Goal: Task Accomplishment & Management: Manage account settings

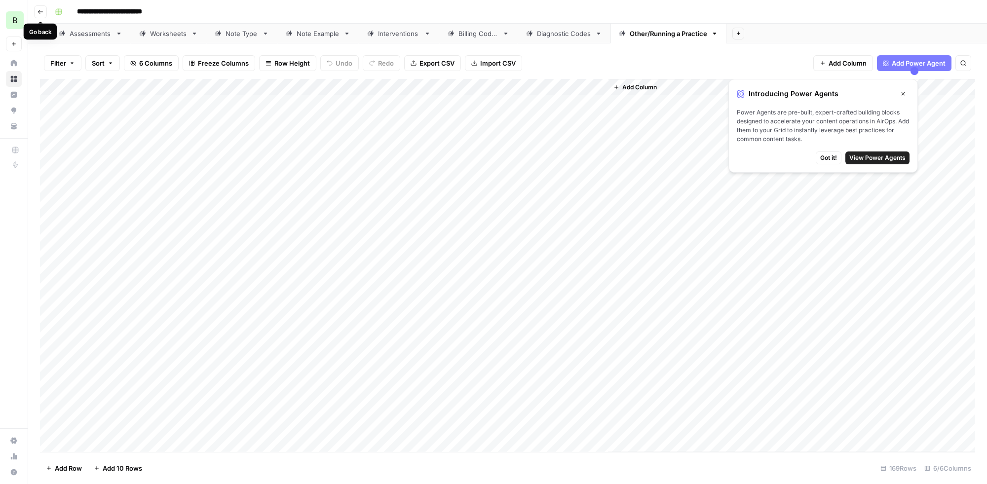
click at [41, 11] on icon "button" at bounding box center [41, 12] width 6 height 6
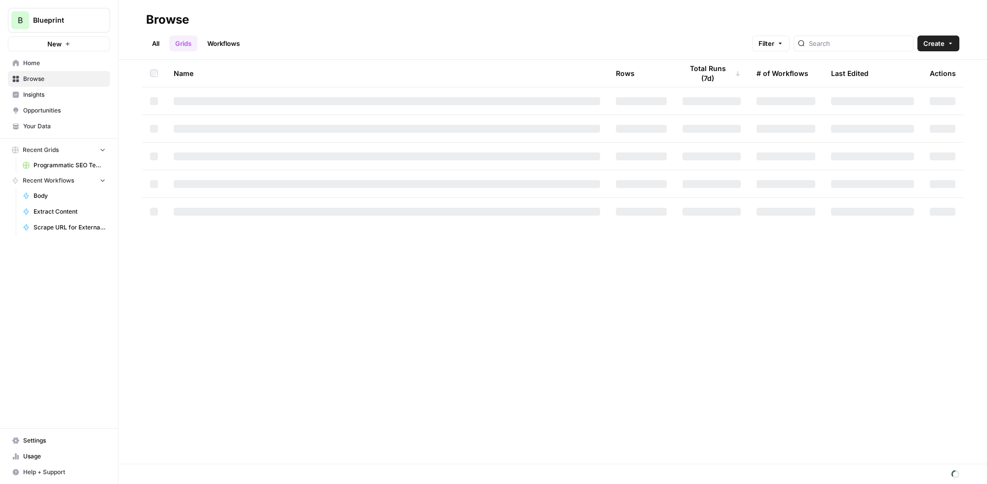
click at [34, 61] on span "Home" at bounding box center [64, 63] width 82 height 9
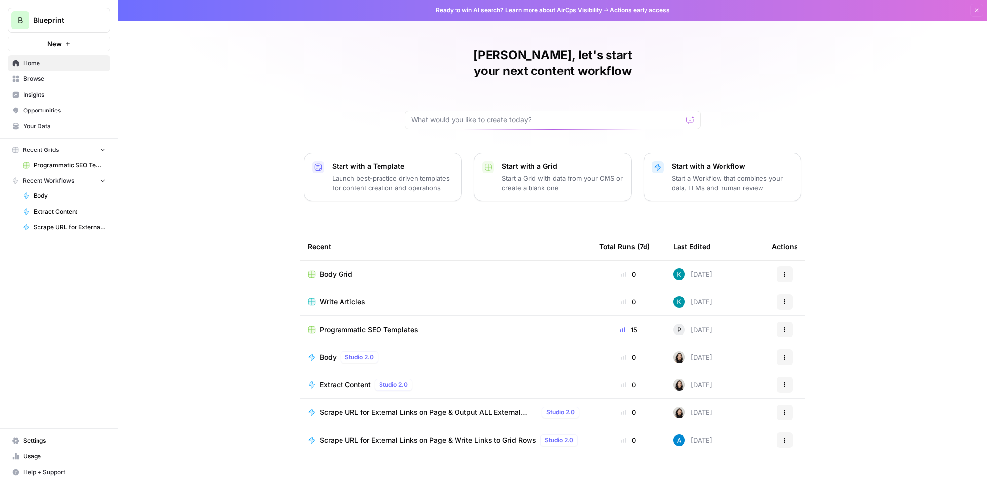
click at [73, 20] on span "Blueprint" at bounding box center [63, 20] width 60 height 10
click at [265, 83] on div "[PERSON_NAME], let's start your next content workflow Start with a Template Lau…" at bounding box center [552, 242] width 868 height 484
click at [336, 269] on span "Body Grid" at bounding box center [336, 274] width 33 height 10
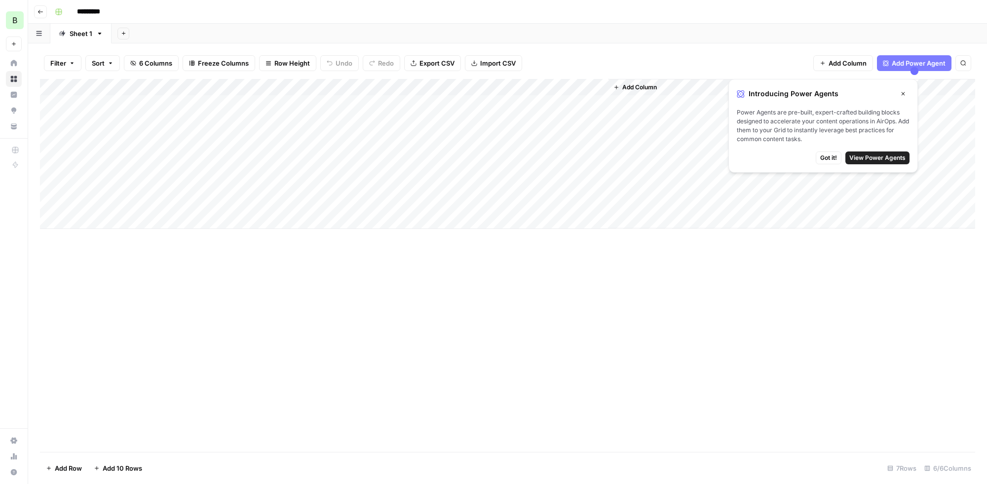
click at [824, 157] on span "Got it!" at bounding box center [828, 157] width 17 height 9
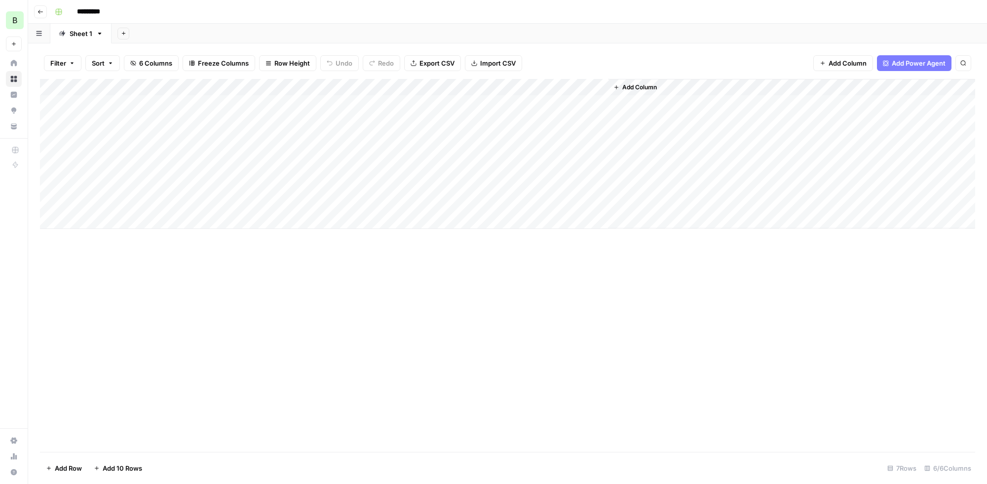
click at [41, 38] on button "button" at bounding box center [39, 33] width 22 height 19
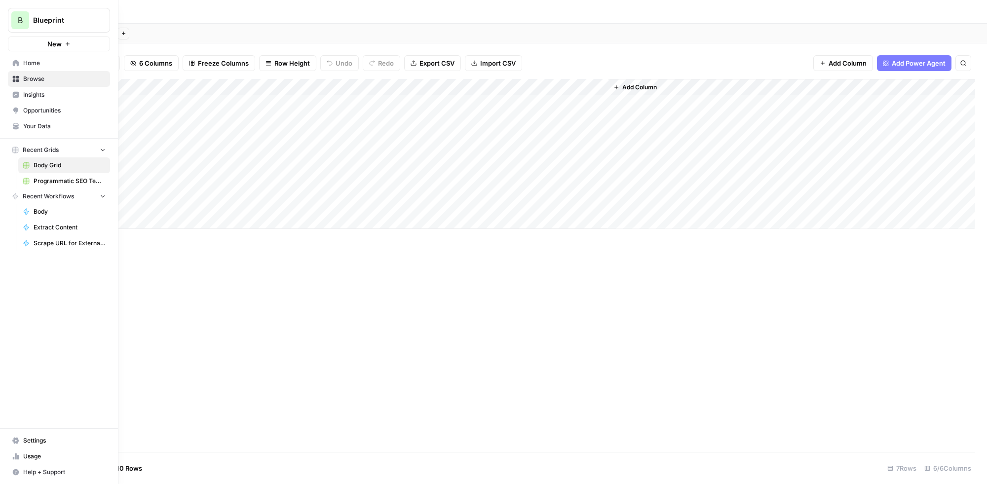
click at [16, 65] on icon at bounding box center [15, 63] width 7 height 7
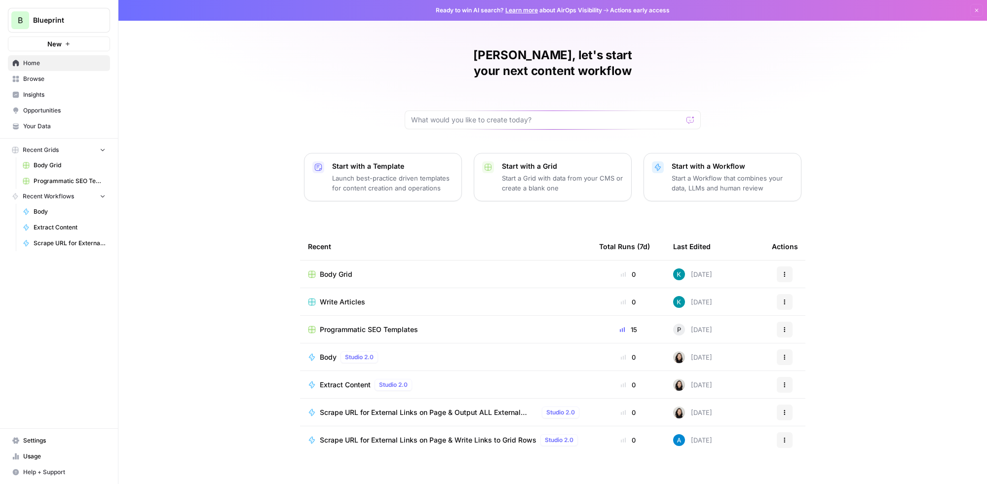
click at [33, 97] on span "Insights" at bounding box center [64, 94] width 82 height 9
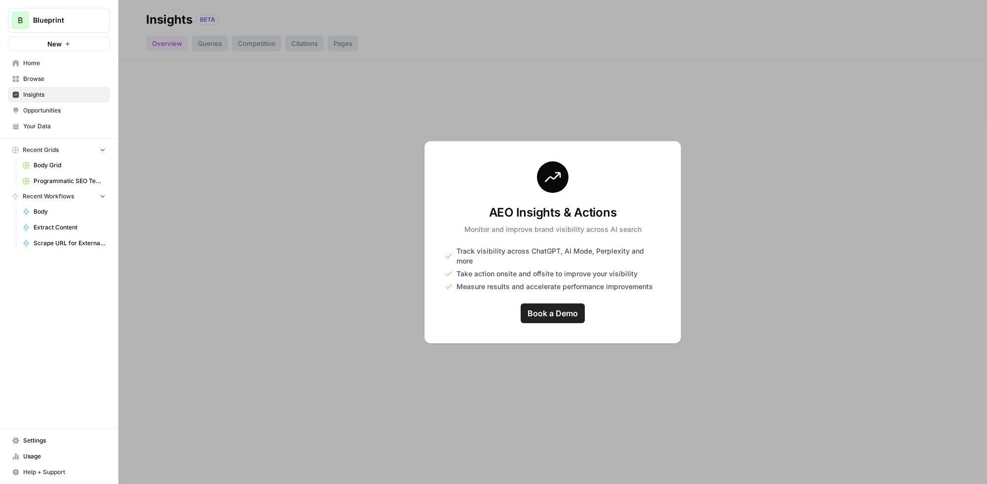
click at [33, 78] on span "Browse" at bounding box center [64, 79] width 82 height 9
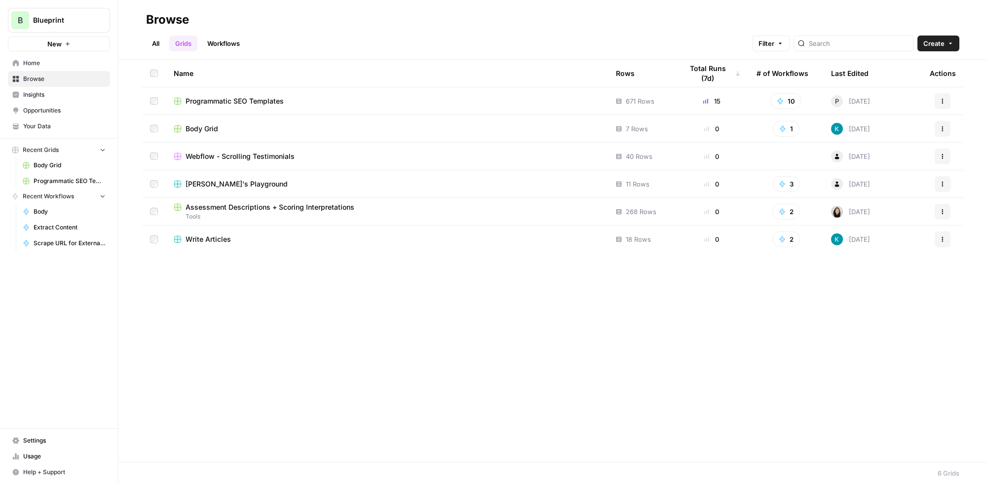
click at [199, 102] on span "Programmatic SEO Templates" at bounding box center [235, 101] width 98 height 10
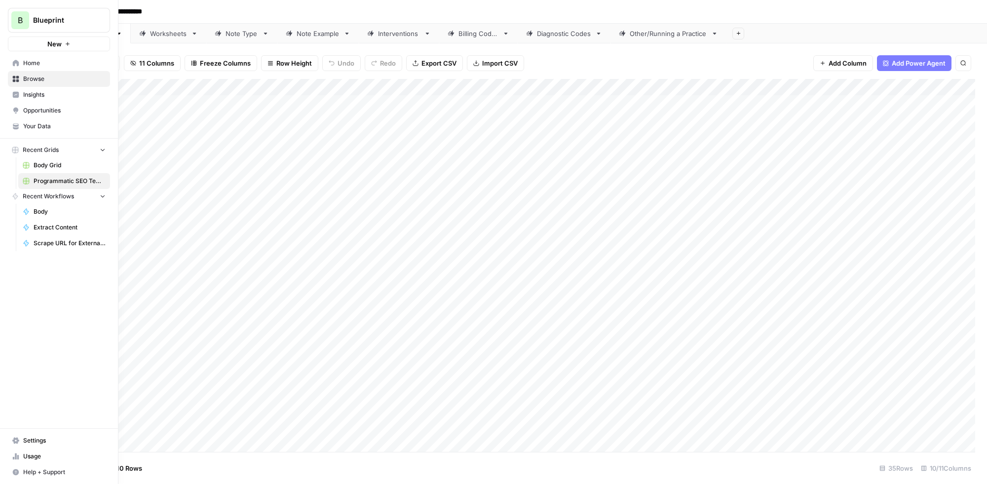
click at [34, 57] on link "Home" at bounding box center [59, 63] width 102 height 16
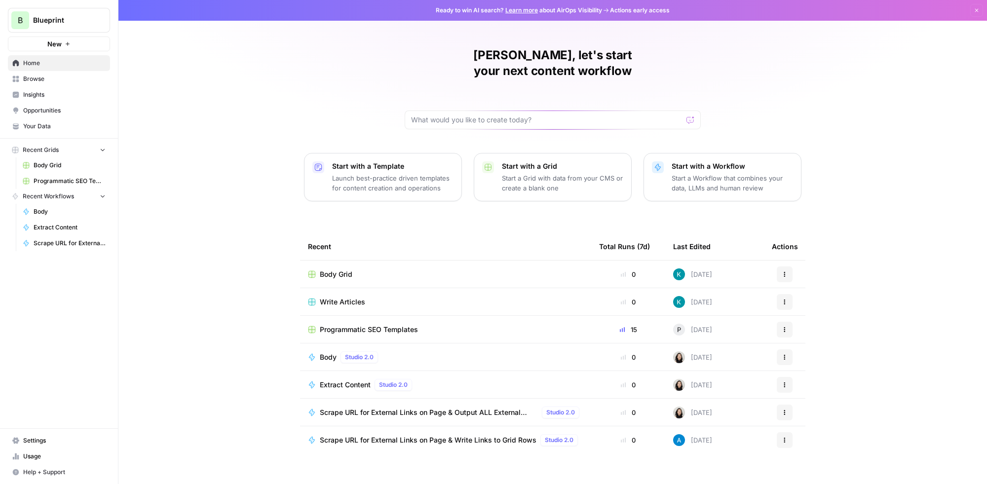
click at [43, 75] on span "Browse" at bounding box center [64, 79] width 82 height 9
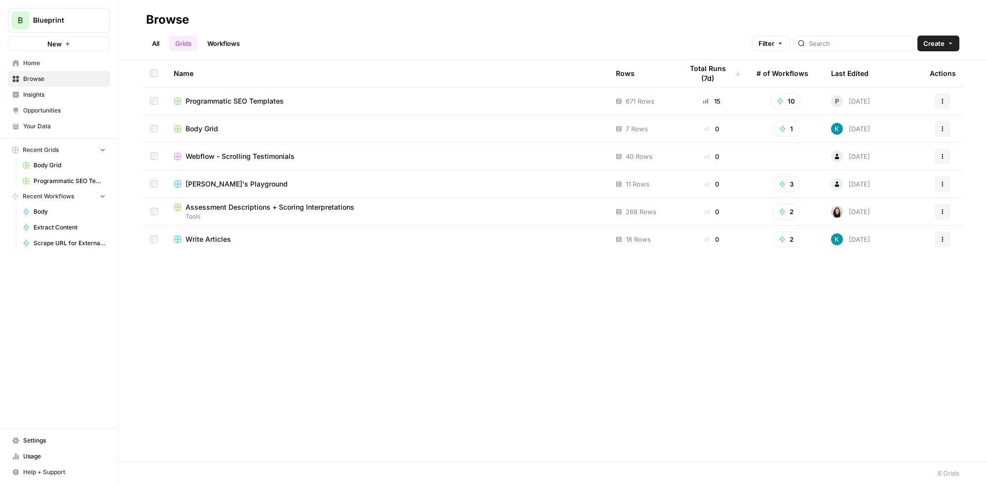
click at [235, 39] on link "Workflows" at bounding box center [223, 44] width 44 height 16
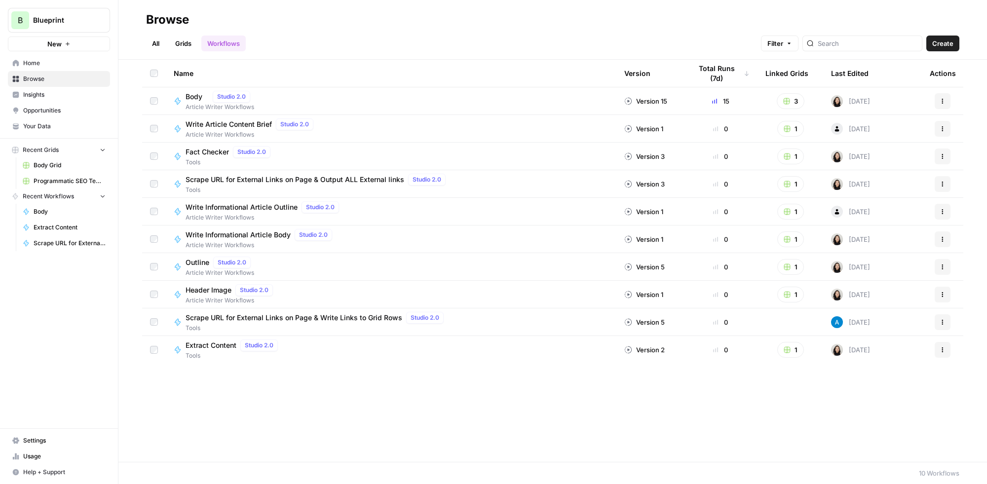
click at [943, 98] on icon "button" at bounding box center [942, 101] width 6 height 6
click at [196, 103] on span "Article Writer Workflows" at bounding box center [220, 107] width 69 height 9
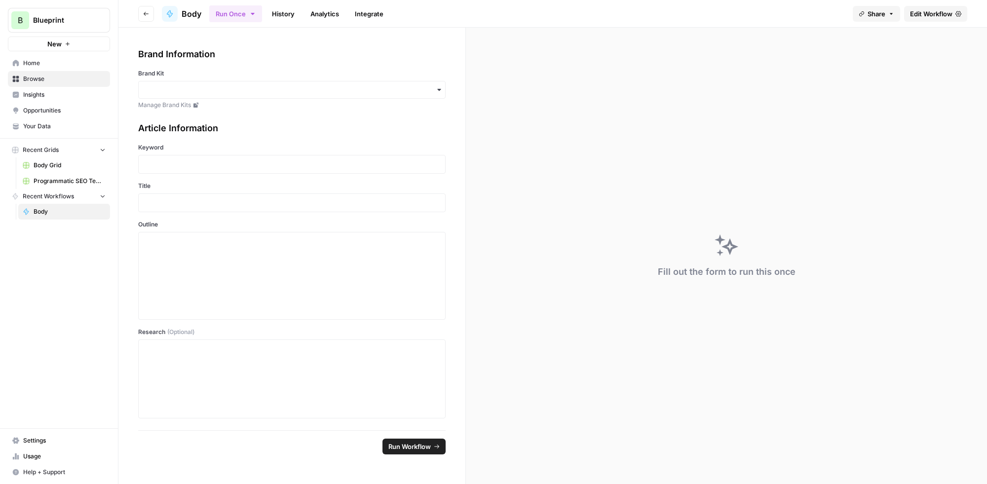
click at [39, 207] on span "Body" at bounding box center [70, 211] width 72 height 9
click at [319, 20] on link "Analytics" at bounding box center [324, 14] width 40 height 16
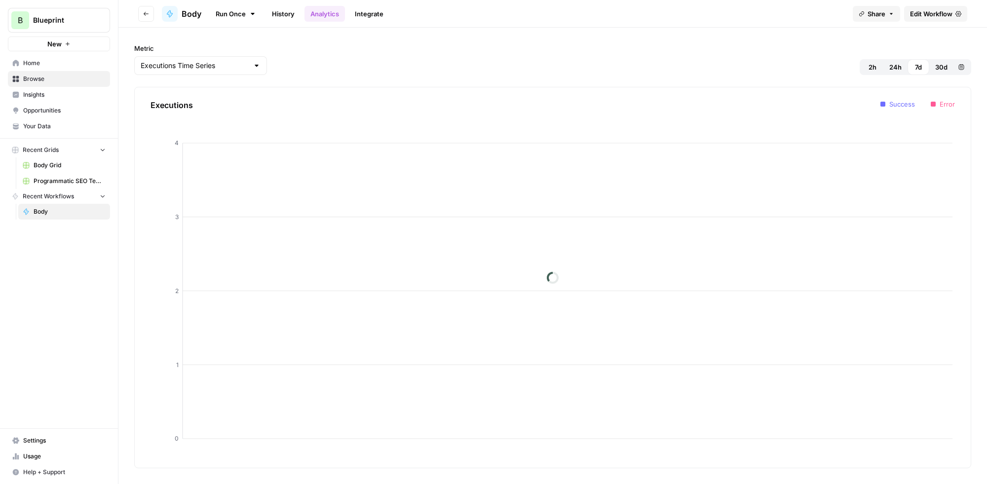
click at [275, 12] on link "History" at bounding box center [283, 14] width 35 height 16
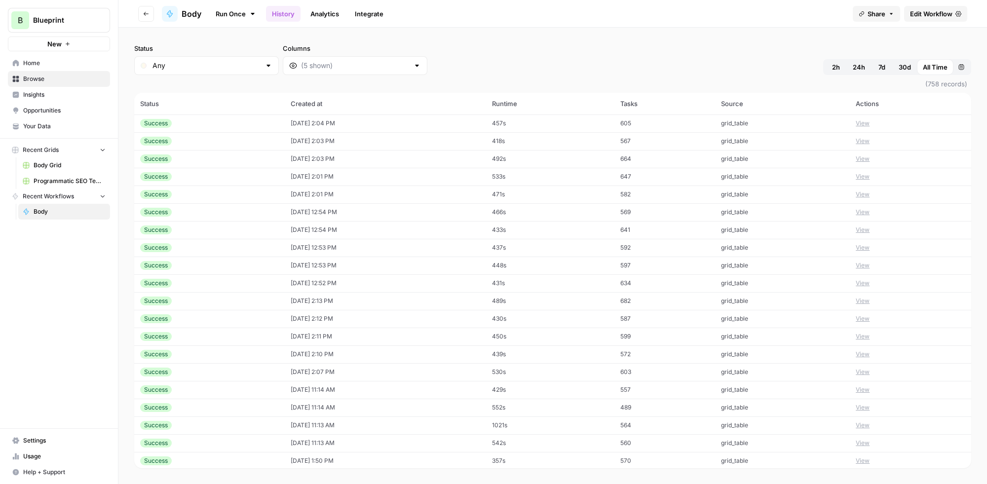
click at [225, 12] on link "Run Once" at bounding box center [235, 13] width 53 height 17
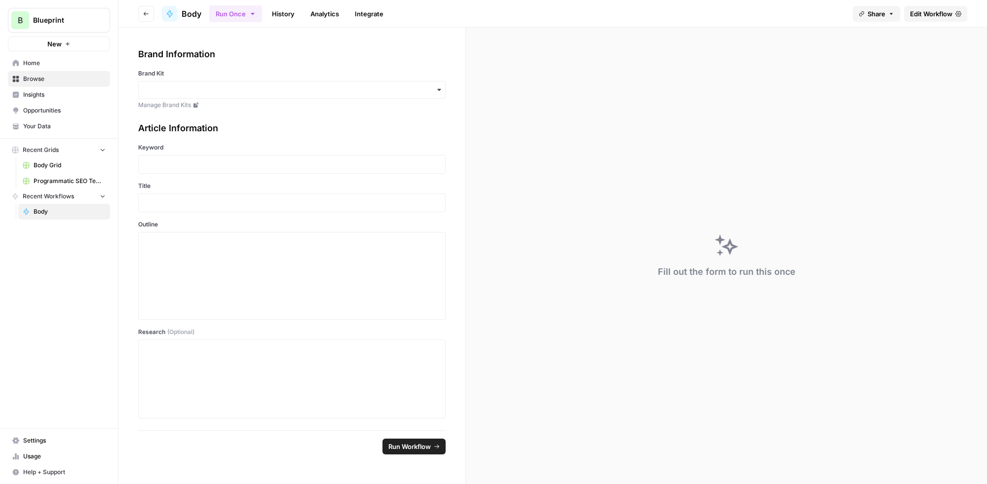
click at [195, 12] on span "Body" at bounding box center [192, 14] width 20 height 12
click at [145, 12] on icon "button" at bounding box center [146, 14] width 6 height 6
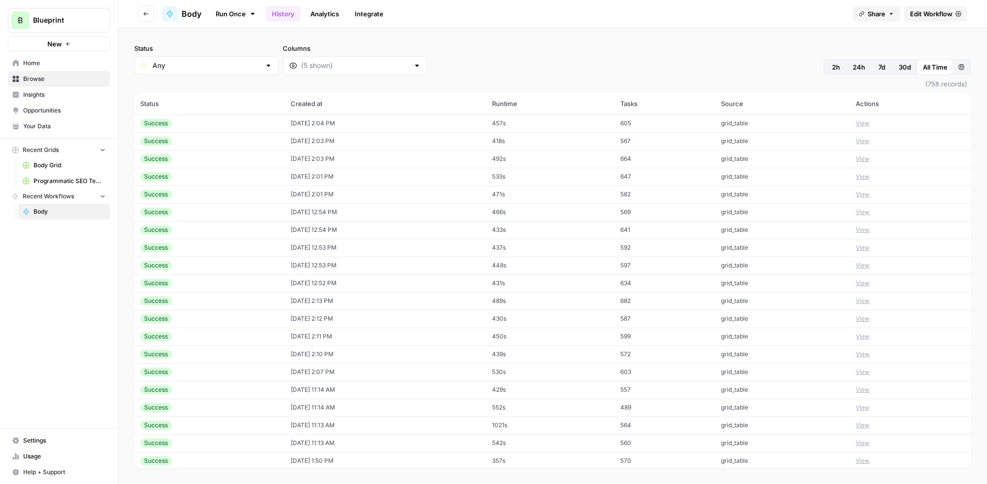
click at [56, 67] on span "Home" at bounding box center [64, 63] width 82 height 9
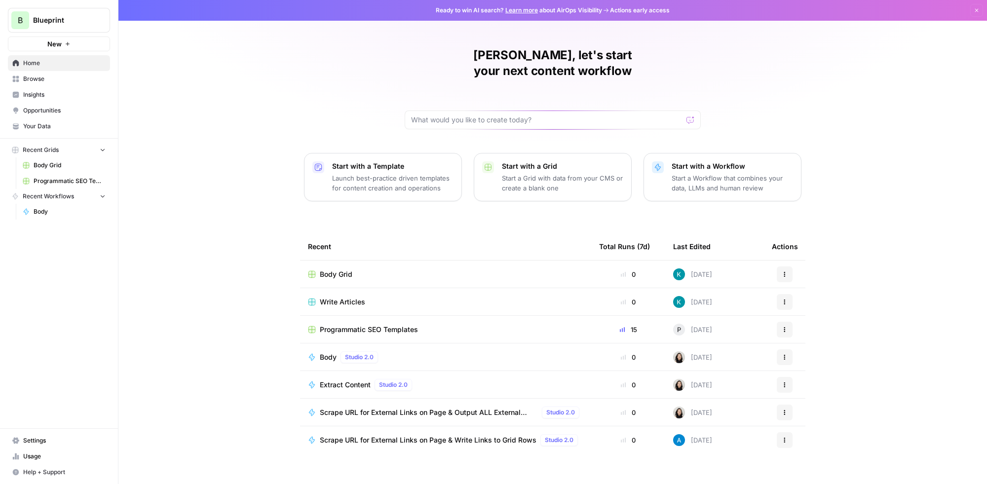
click at [347, 297] on span "Write Articles" at bounding box center [342, 302] width 45 height 10
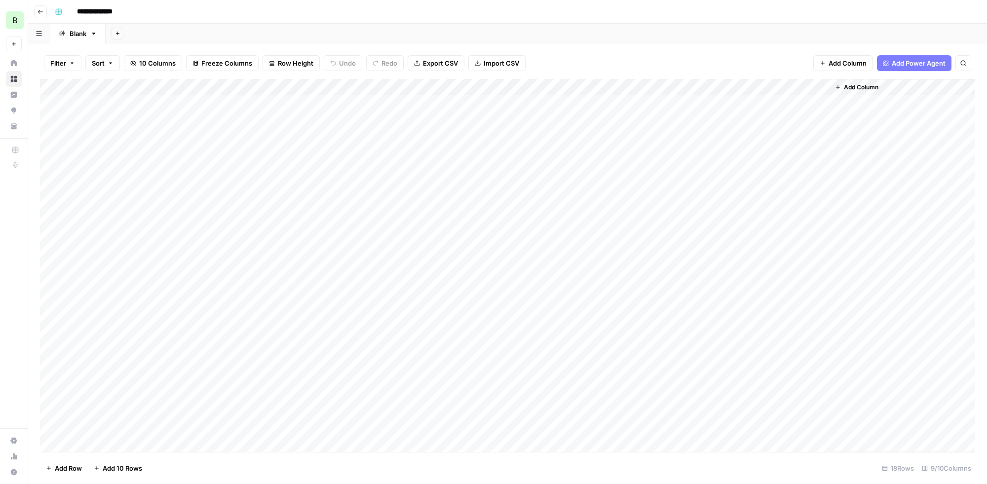
click at [584, 158] on div "Add Column" at bounding box center [507, 265] width 935 height 373
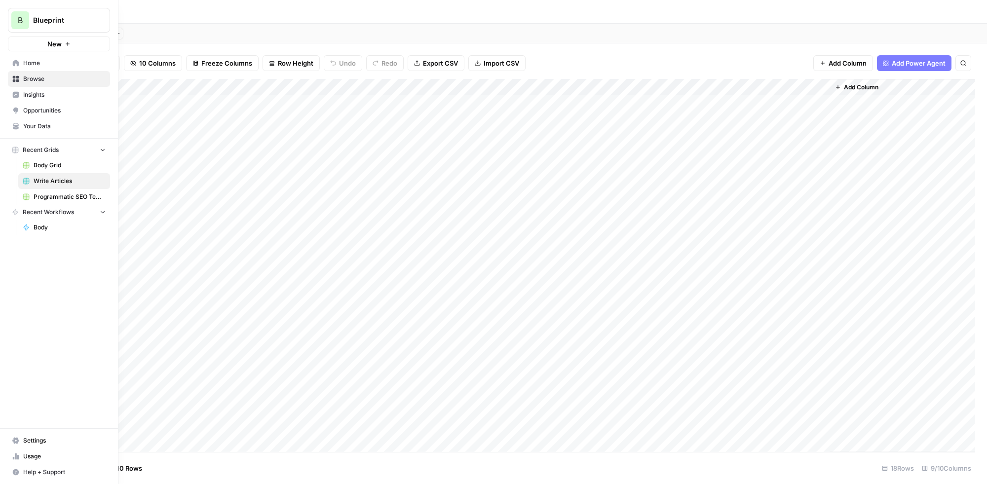
click at [16, 65] on icon at bounding box center [15, 63] width 7 height 7
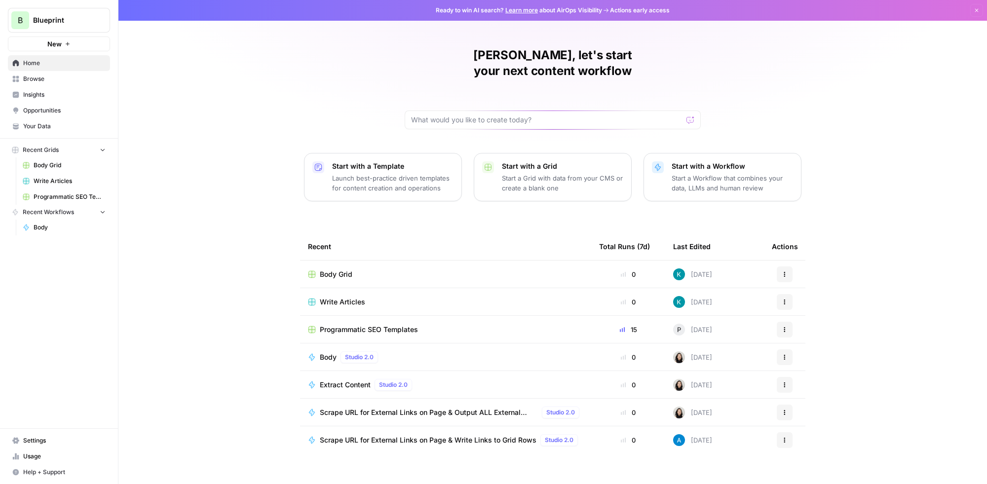
click at [332, 269] on span "Body Grid" at bounding box center [336, 274] width 33 height 10
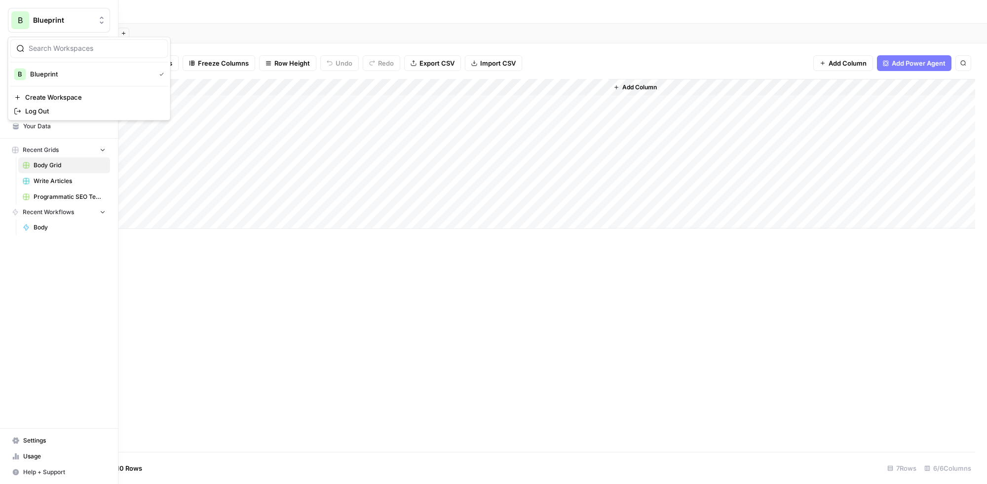
click at [63, 24] on span "Blueprint" at bounding box center [63, 20] width 60 height 10
click at [62, 23] on span "Blueprint" at bounding box center [63, 20] width 60 height 10
click at [50, 63] on span "Home" at bounding box center [64, 63] width 82 height 9
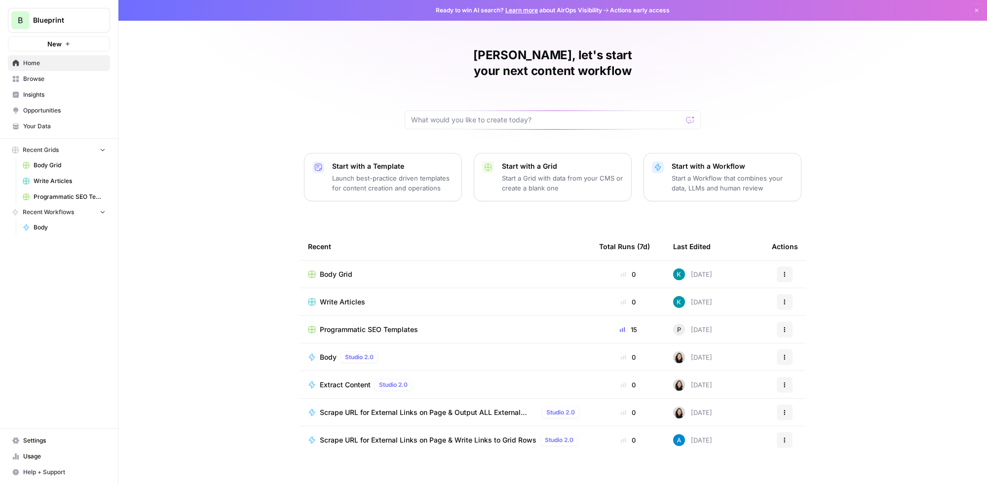
click at [50, 80] on span "Browse" at bounding box center [64, 79] width 82 height 9
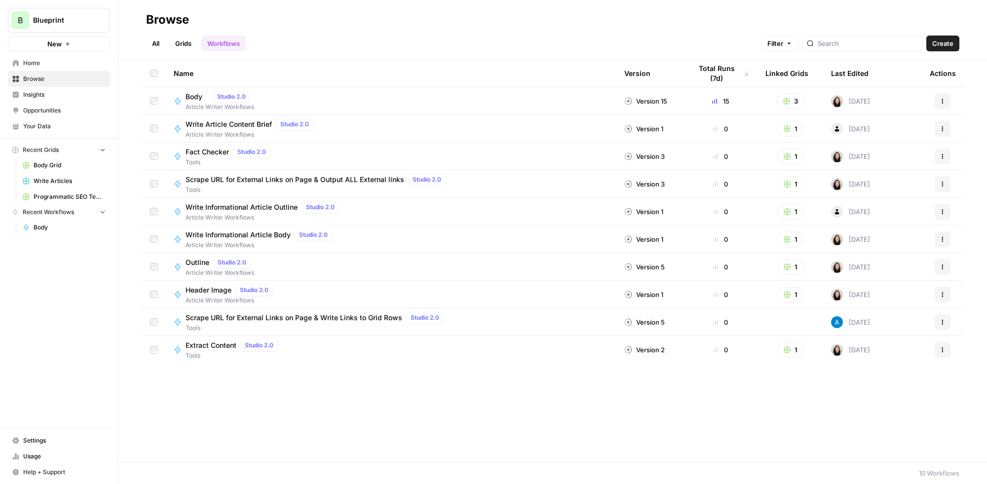
click at [47, 99] on span "Insights" at bounding box center [64, 94] width 82 height 9
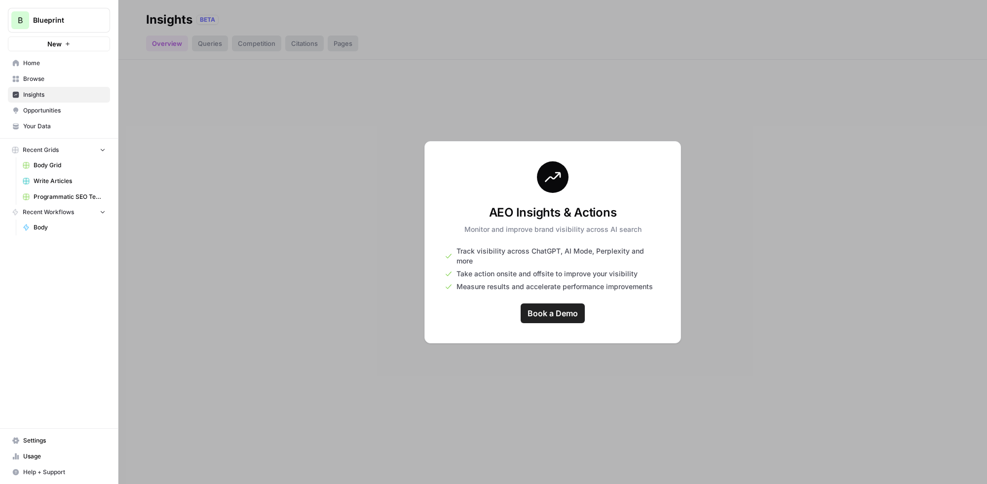
click at [48, 164] on span "Body Grid" at bounding box center [70, 165] width 72 height 9
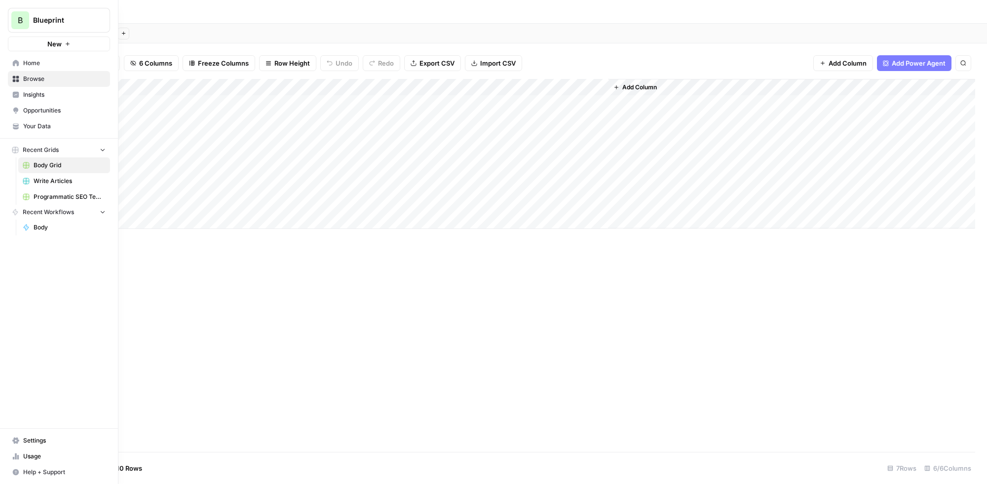
click at [37, 440] on span "Settings" at bounding box center [64, 440] width 82 height 9
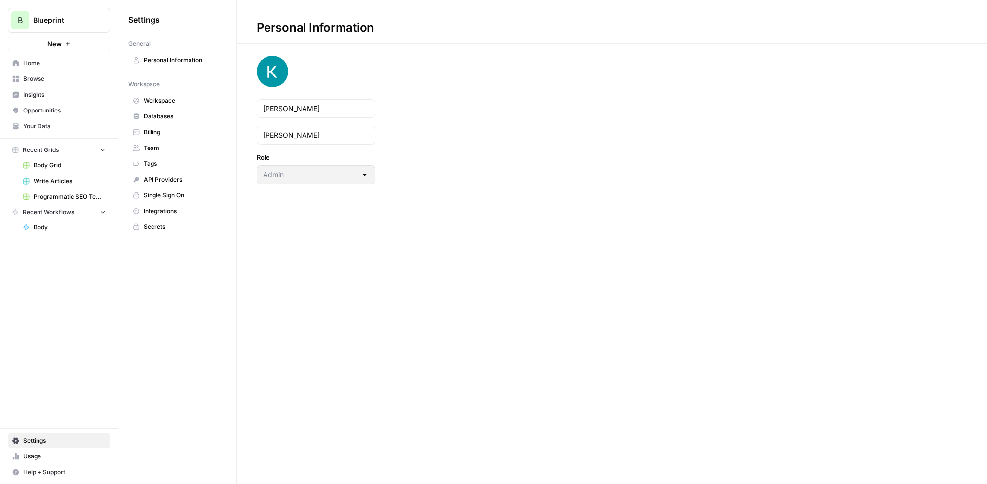
click at [37, 440] on span "Settings" at bounding box center [64, 440] width 82 height 9
click at [122, 21] on icon "button" at bounding box center [119, 19] width 7 height 7
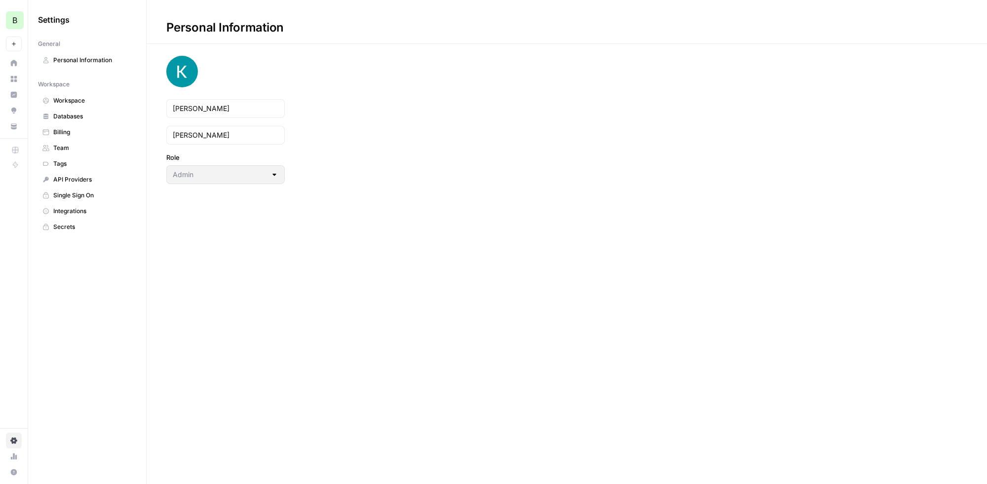
click at [70, 100] on span "Workspace" at bounding box center [92, 100] width 78 height 9
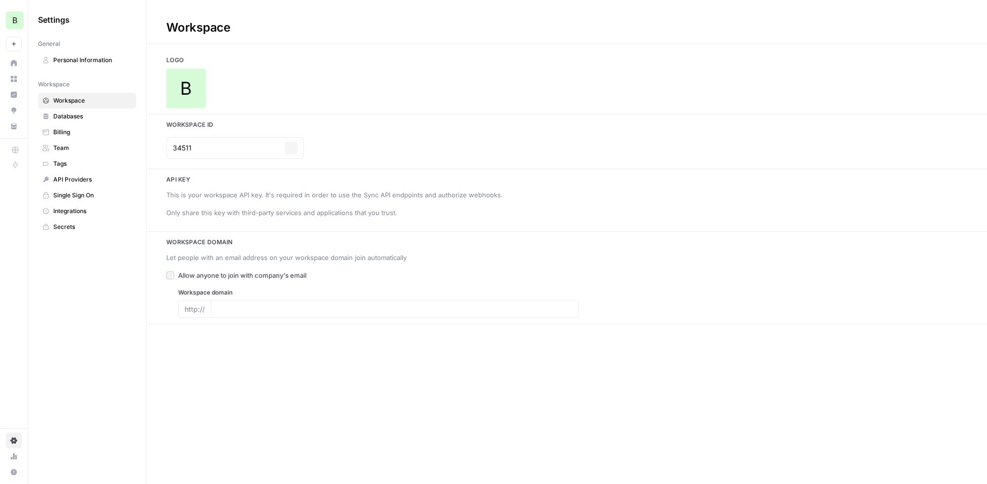
type input "[DOMAIN_NAME]"
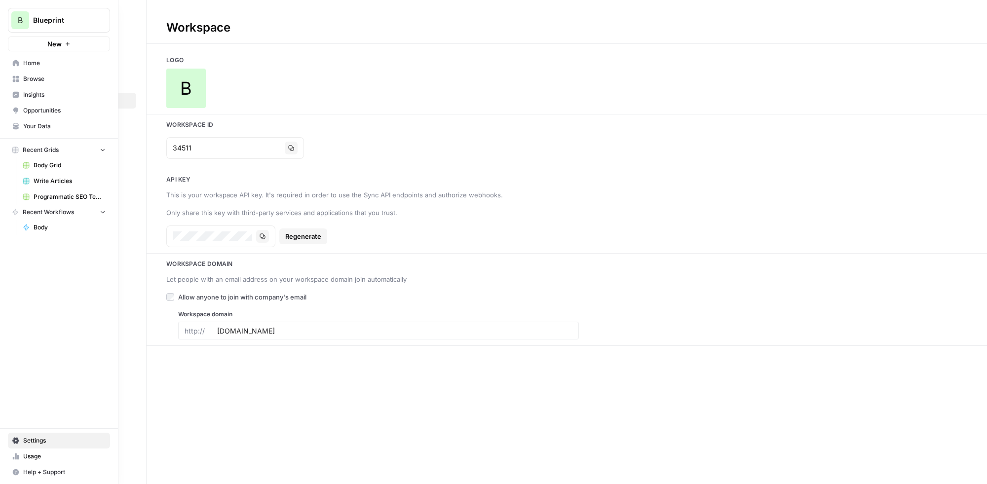
click at [19, 62] on link "Home" at bounding box center [59, 63] width 102 height 16
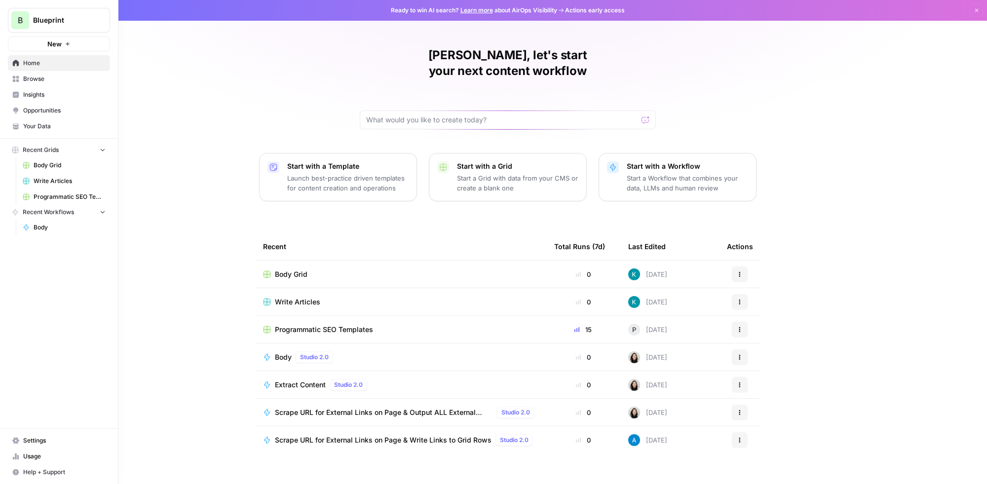
click at [50, 132] on link "Your Data" at bounding box center [59, 126] width 102 height 16
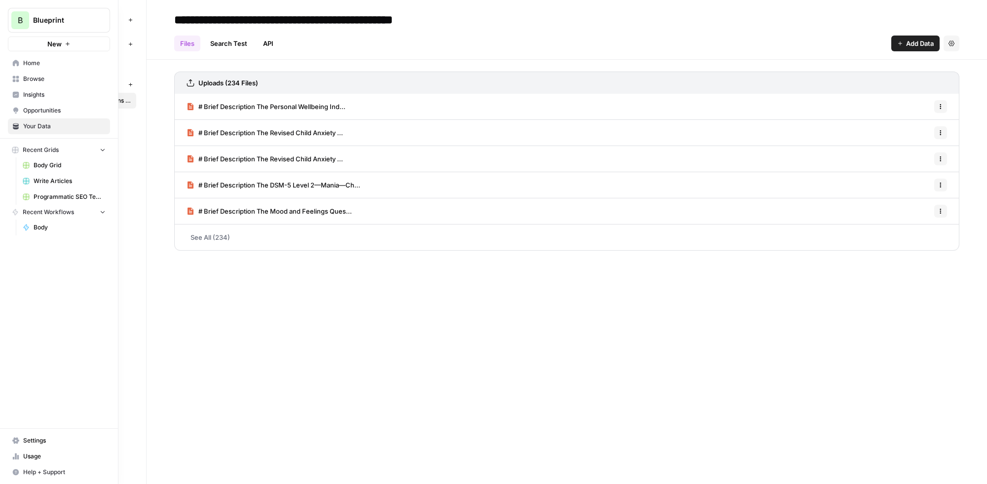
click at [49, 67] on span "Home" at bounding box center [64, 63] width 82 height 9
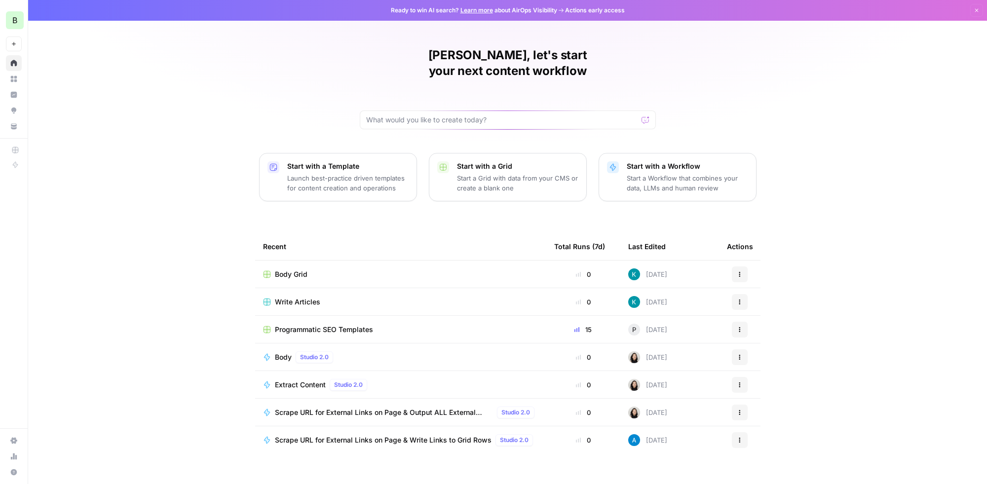
click at [182, 197] on div "[PERSON_NAME], let's start your next content workflow Start with a Template Lau…" at bounding box center [507, 242] width 959 height 484
click at [170, 167] on div "[PERSON_NAME], let's start your next content workflow Start with a Template Lau…" at bounding box center [507, 242] width 959 height 484
